Goal: Task Accomplishment & Management: Use online tool/utility

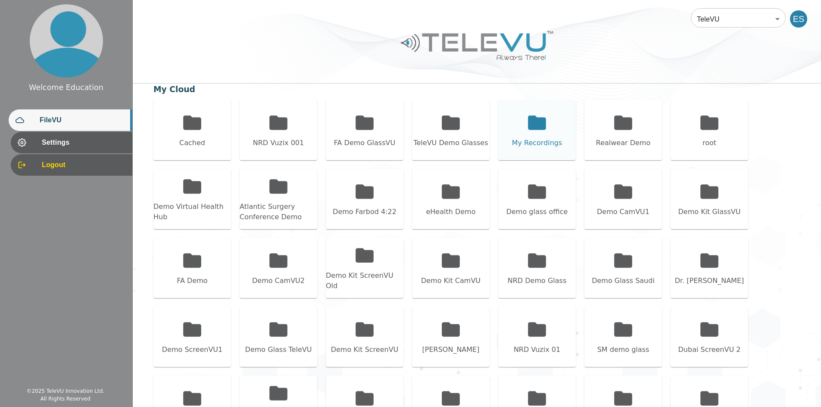
click at [538, 124] on icon at bounding box center [537, 123] width 18 height 14
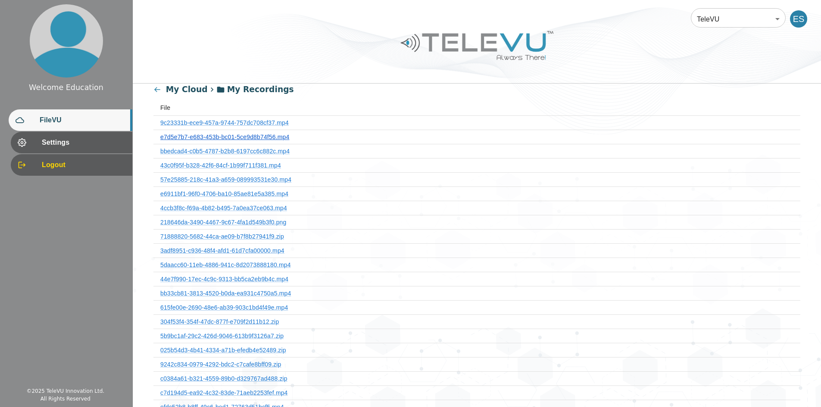
click at [246, 138] on link "e7d5e7b7-e683-453b-bc01-5ce9d8b74f56.mp4" at bounding box center [224, 137] width 129 height 7
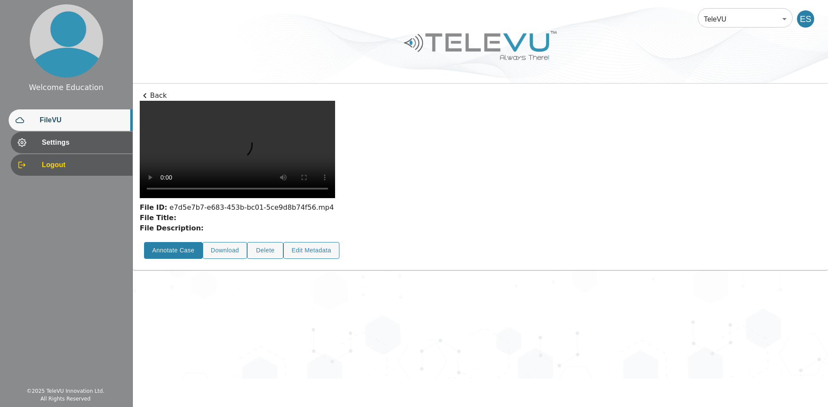
click at [178, 259] on button "Annotate Case" at bounding box center [173, 250] width 59 height 17
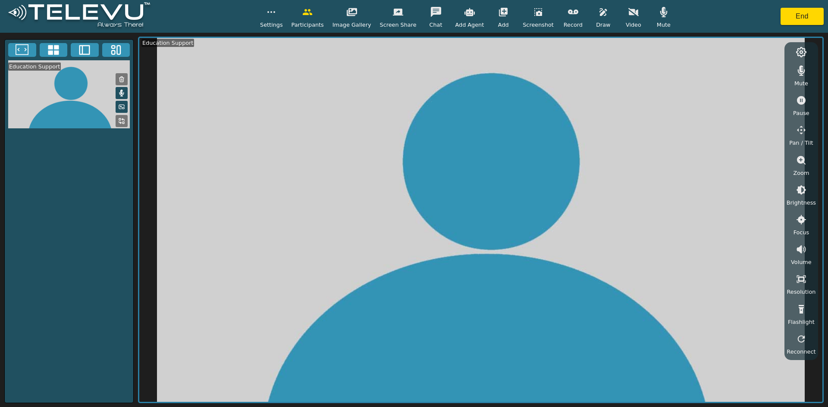
click at [628, 16] on icon "button" at bounding box center [633, 12] width 10 height 10
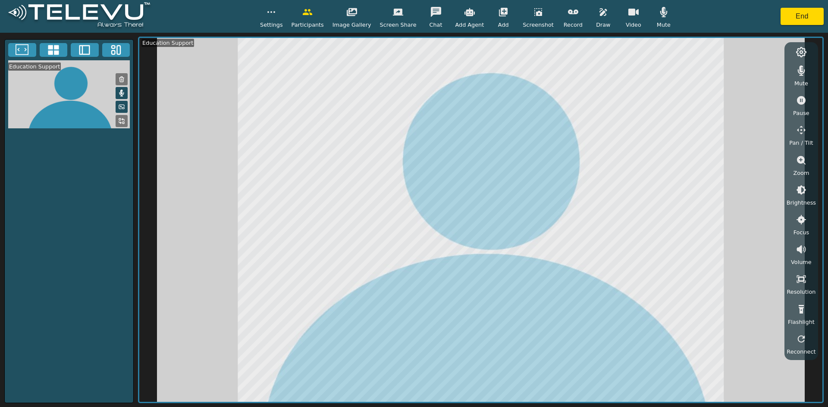
click at [628, 16] on icon "button" at bounding box center [633, 12] width 10 height 10
click at [628, 16] on icon "button" at bounding box center [633, 12] width 10 height 7
click at [120, 107] on icon at bounding box center [120, 106] width 1 height 1
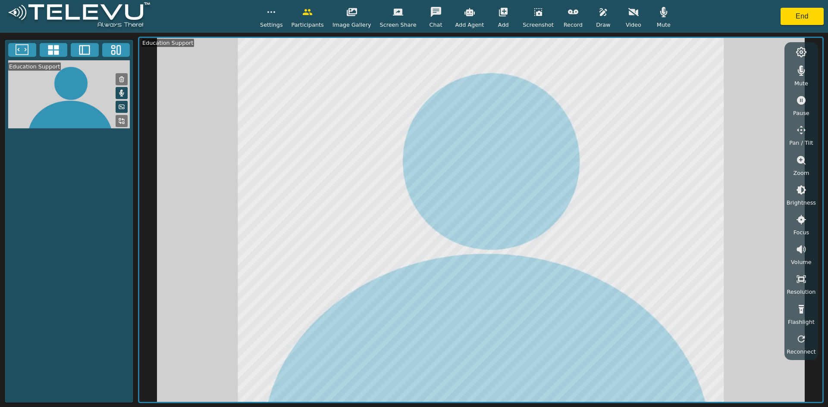
click at [119, 97] on icon at bounding box center [121, 93] width 5 height 7
click at [119, 97] on icon at bounding box center [121, 93] width 7 height 7
click at [628, 11] on icon "button" at bounding box center [633, 12] width 10 height 8
click at [592, 18] on button "button" at bounding box center [603, 11] width 22 height 17
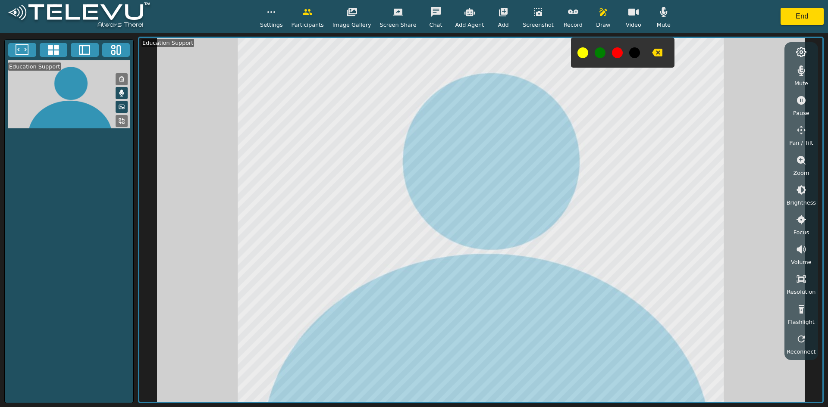
click at [652, 48] on icon "button" at bounding box center [657, 52] width 10 height 10
click at [534, 13] on icon "button" at bounding box center [538, 12] width 8 height 8
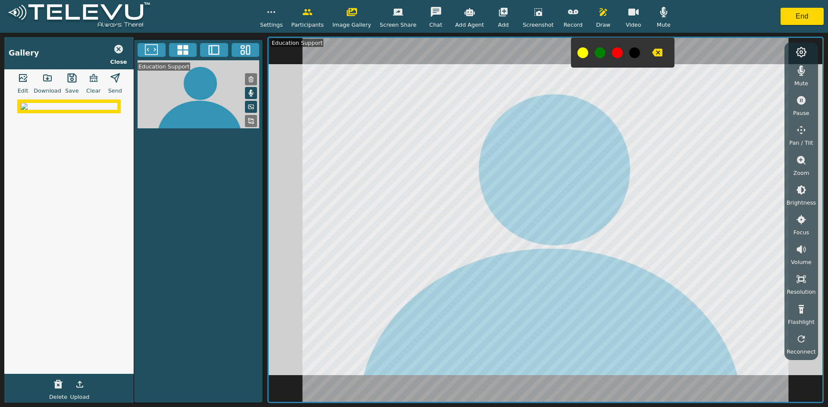
click at [28, 78] on icon "button" at bounding box center [23, 78] width 10 height 10
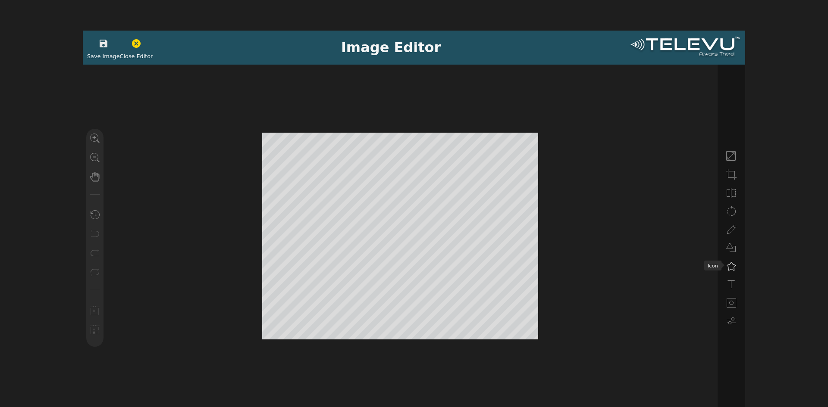
click at [734, 266] on icon at bounding box center [731, 266] width 10 height 10
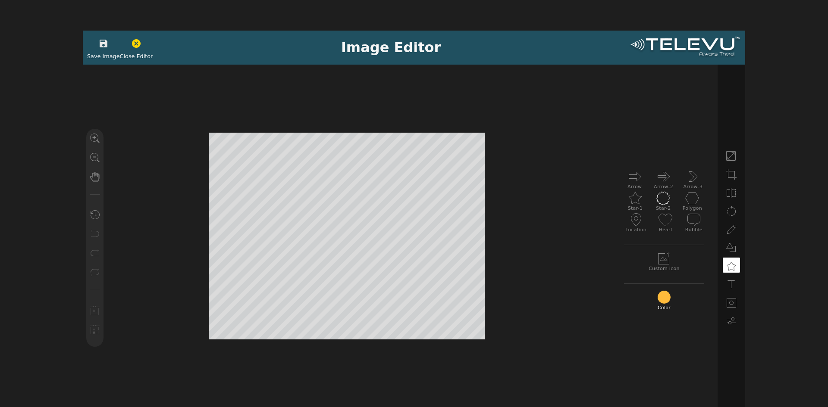
click at [665, 201] on icon at bounding box center [663, 198] width 14 height 14
click at [100, 50] on button "button" at bounding box center [104, 43] width 22 height 17
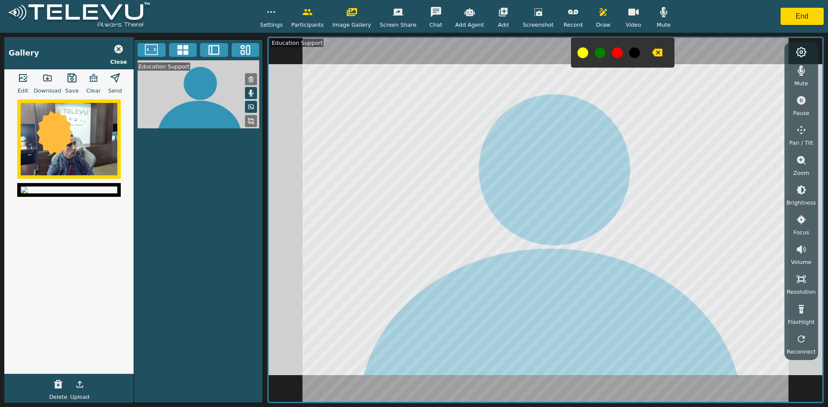
click at [116, 78] on polygon "button" at bounding box center [115, 78] width 9 height 9
click at [121, 46] on icon "button" at bounding box center [118, 49] width 9 height 9
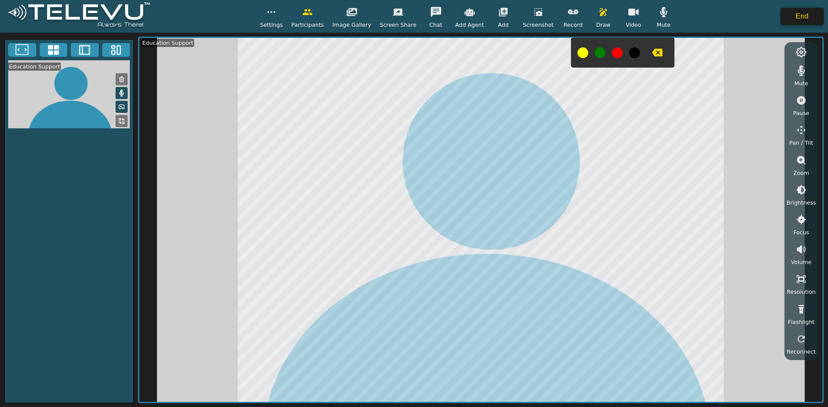
click at [801, 21] on button "End" at bounding box center [801, 16] width 43 height 17
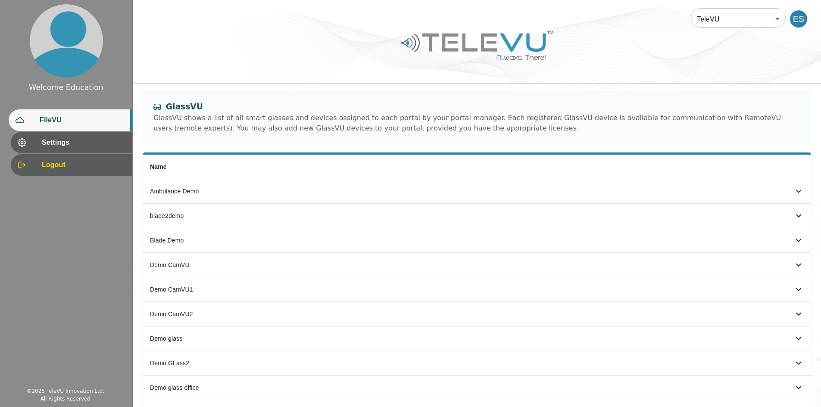
click at [71, 120] on span "FileVU" at bounding box center [83, 120] width 86 height 10
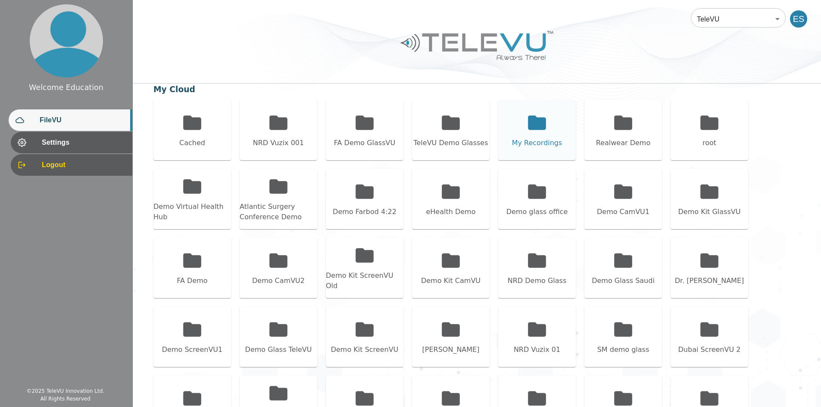
click at [548, 120] on icon at bounding box center [537, 123] width 22 height 22
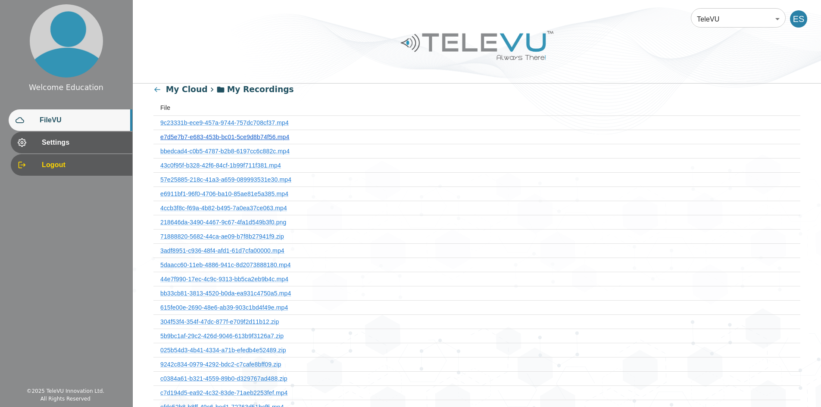
click at [272, 137] on link "e7d5e7b7-e683-453b-bc01-5ce9d8b74f56.mp4" at bounding box center [224, 137] width 129 height 7
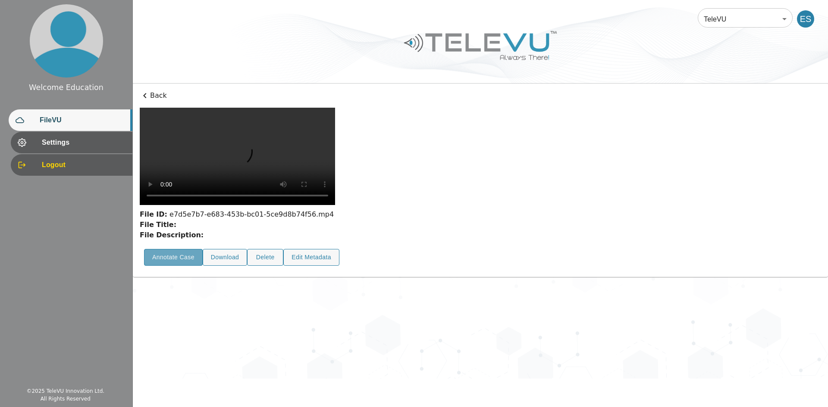
click at [175, 266] on button "Annotate Case" at bounding box center [173, 257] width 59 height 17
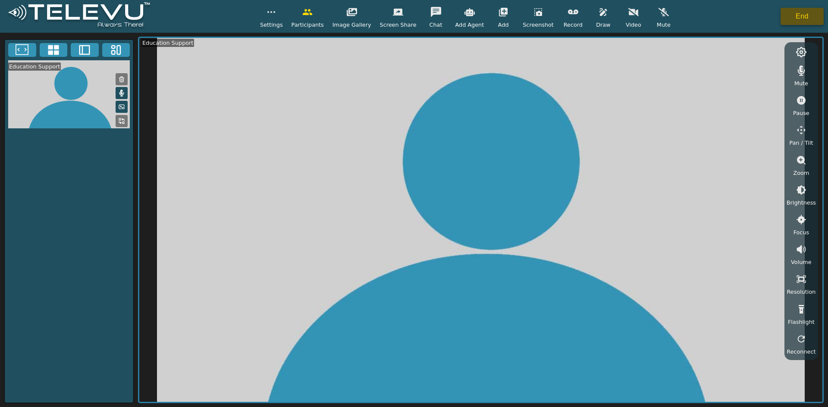
click at [802, 19] on button "End" at bounding box center [801, 16] width 43 height 17
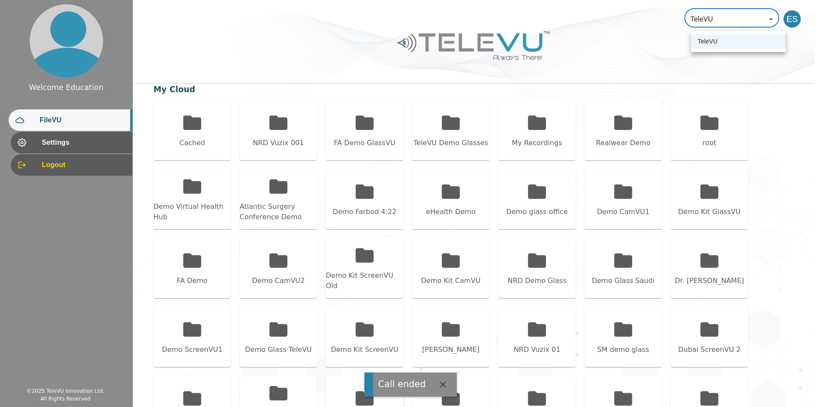
click at [753, 16] on body "Call ended Welcome Education FileVU Settings Logout © 2025 TeleVU Innovation Lt…" at bounding box center [410, 263] width 821 height 526
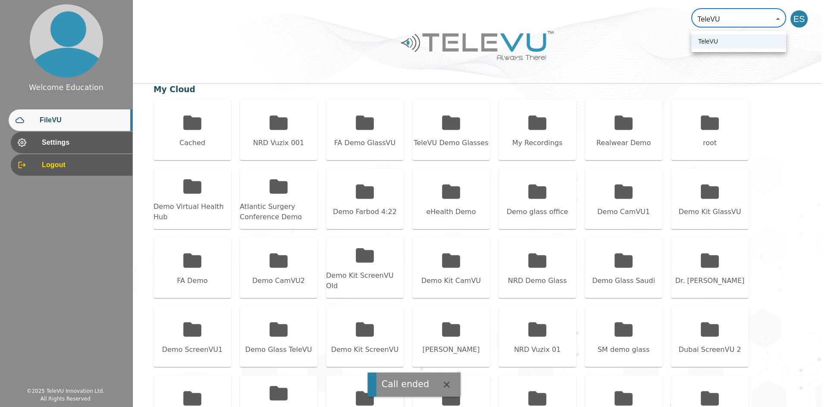
click at [65, 155] on div at bounding box center [414, 203] width 828 height 407
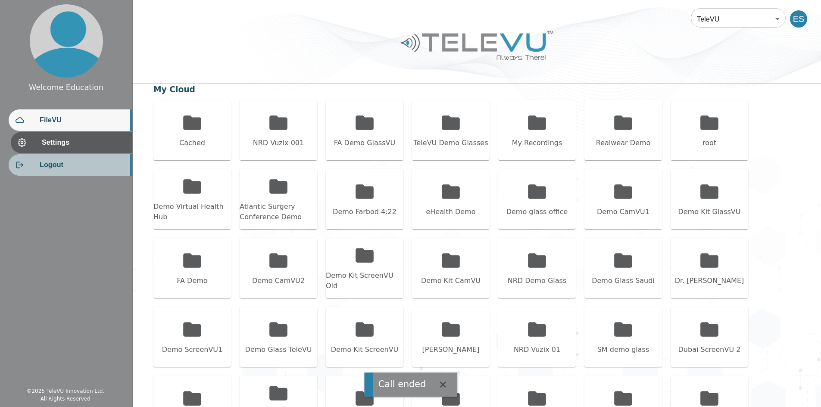
click at [65, 166] on span "Logout" at bounding box center [83, 165] width 86 height 10
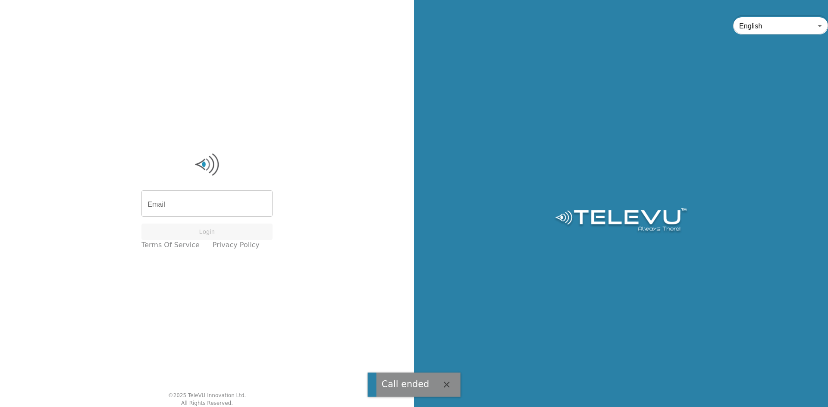
type input "ryan@televu.ca"
click at [223, 205] on input "ryan@televu.ca" at bounding box center [206, 205] width 131 height 24
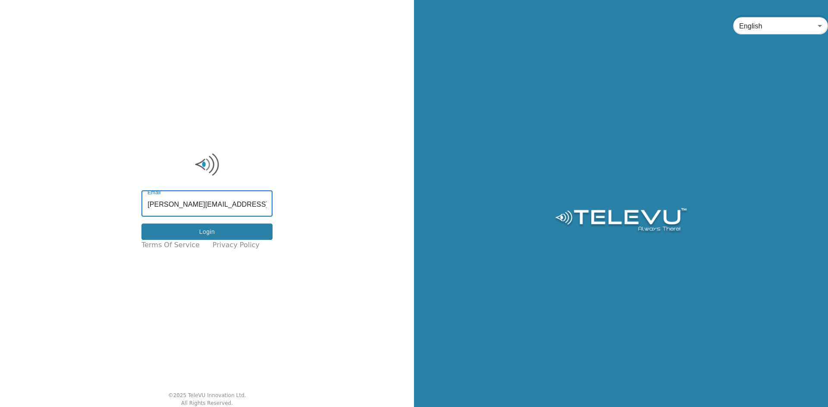
click at [202, 231] on button "Login" at bounding box center [206, 232] width 131 height 17
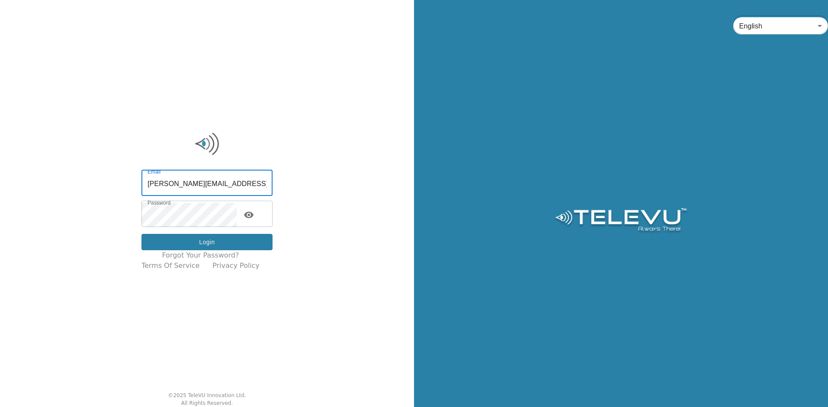
click at [203, 245] on button "Login" at bounding box center [206, 242] width 131 height 17
